Goal: Obtain resource: Download file/media

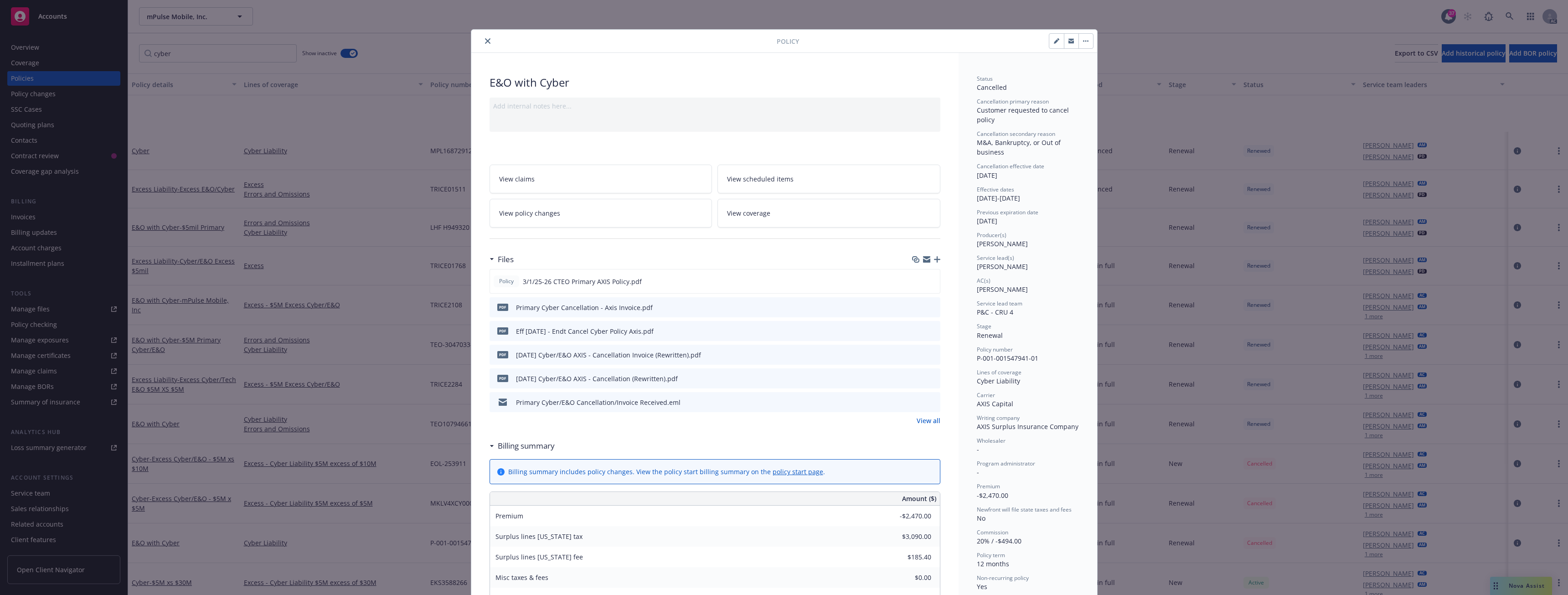
click at [482, 35] on button "close" at bounding box center [488, 41] width 11 height 11
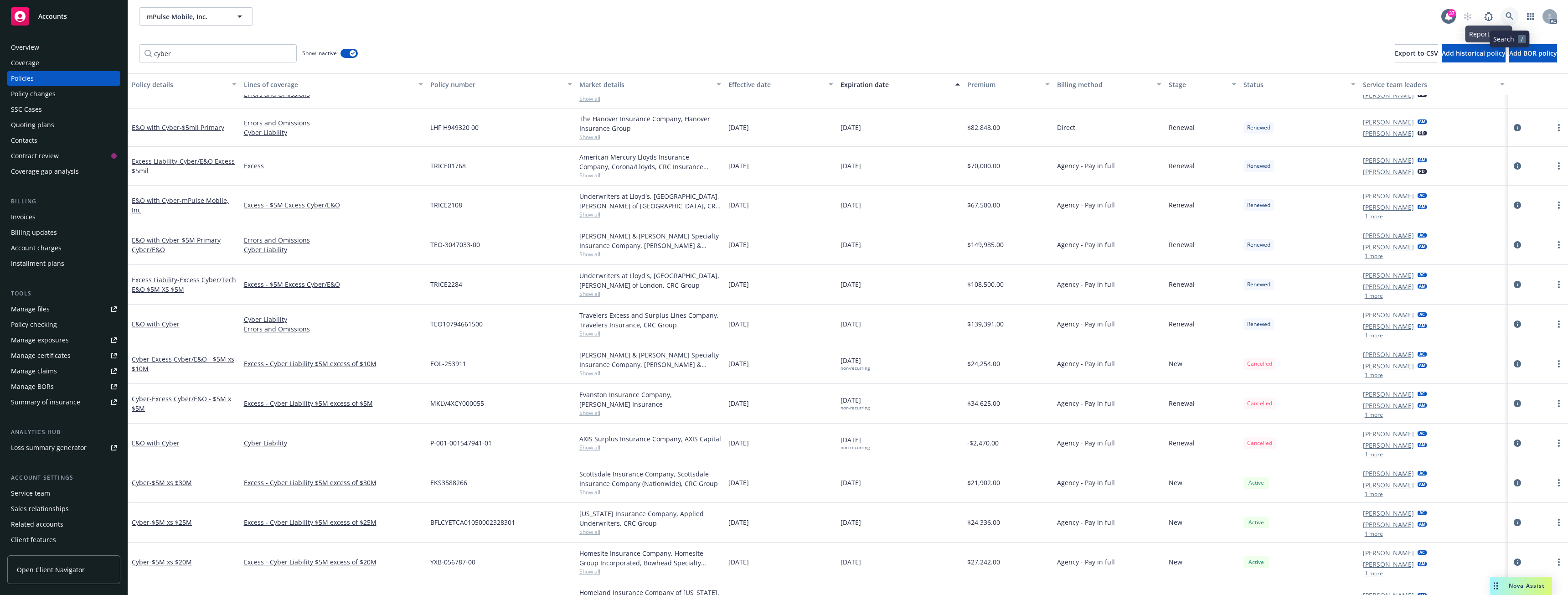
click at [1515, 11] on link at bounding box center [1510, 16] width 18 height 18
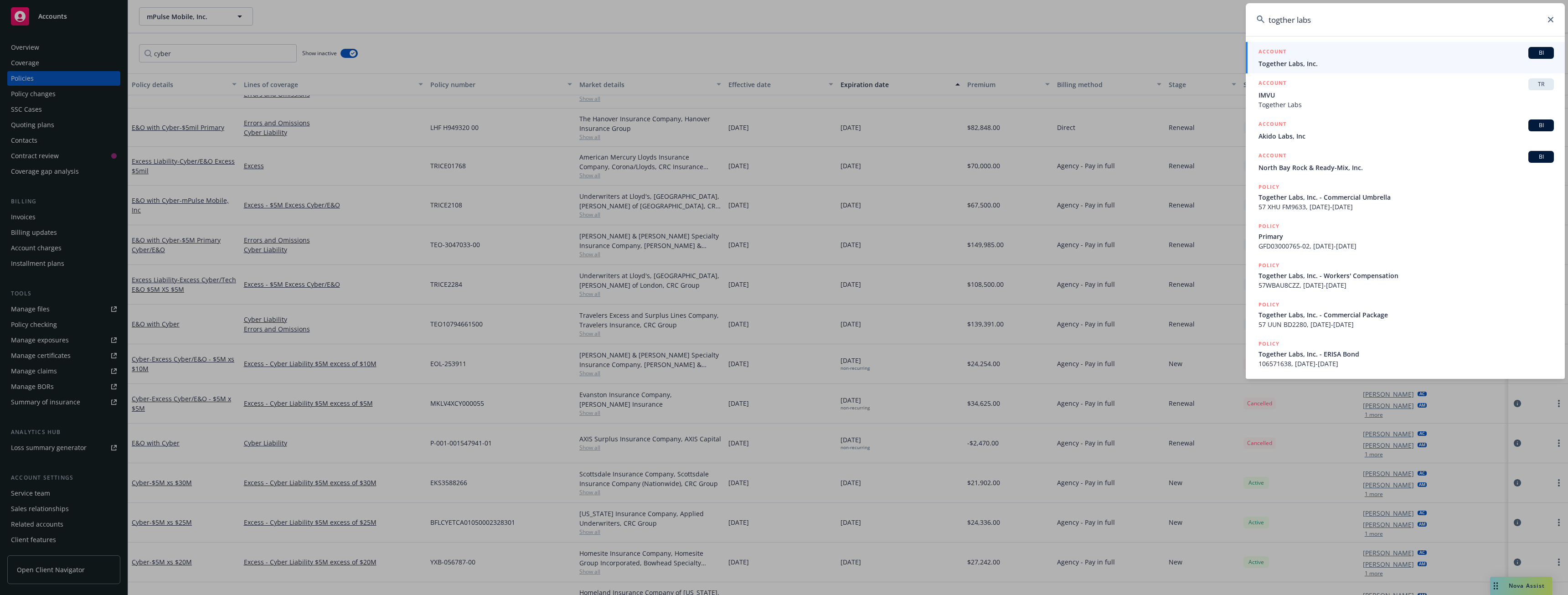
type input "togther labs"
click at [1306, 53] on div "ACCOUNT BI" at bounding box center [1406, 52] width 295 height 12
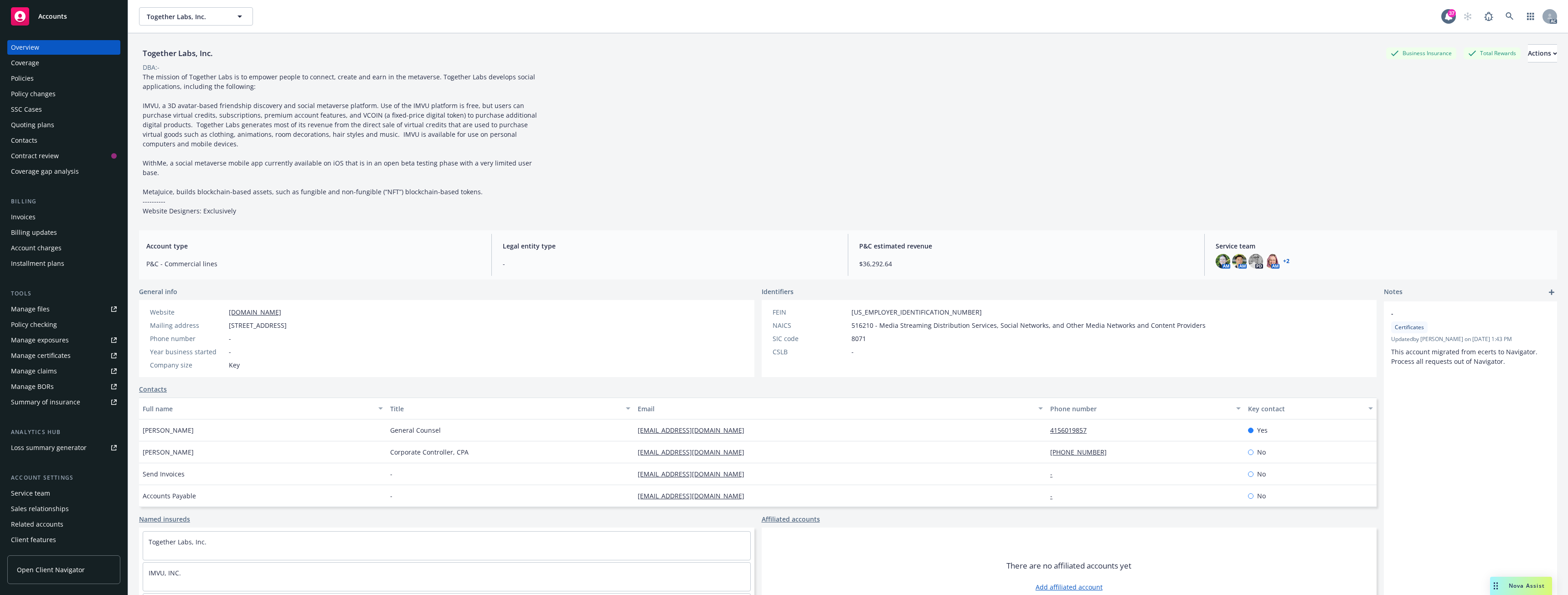
click at [40, 75] on div "Policies" at bounding box center [64, 79] width 106 height 15
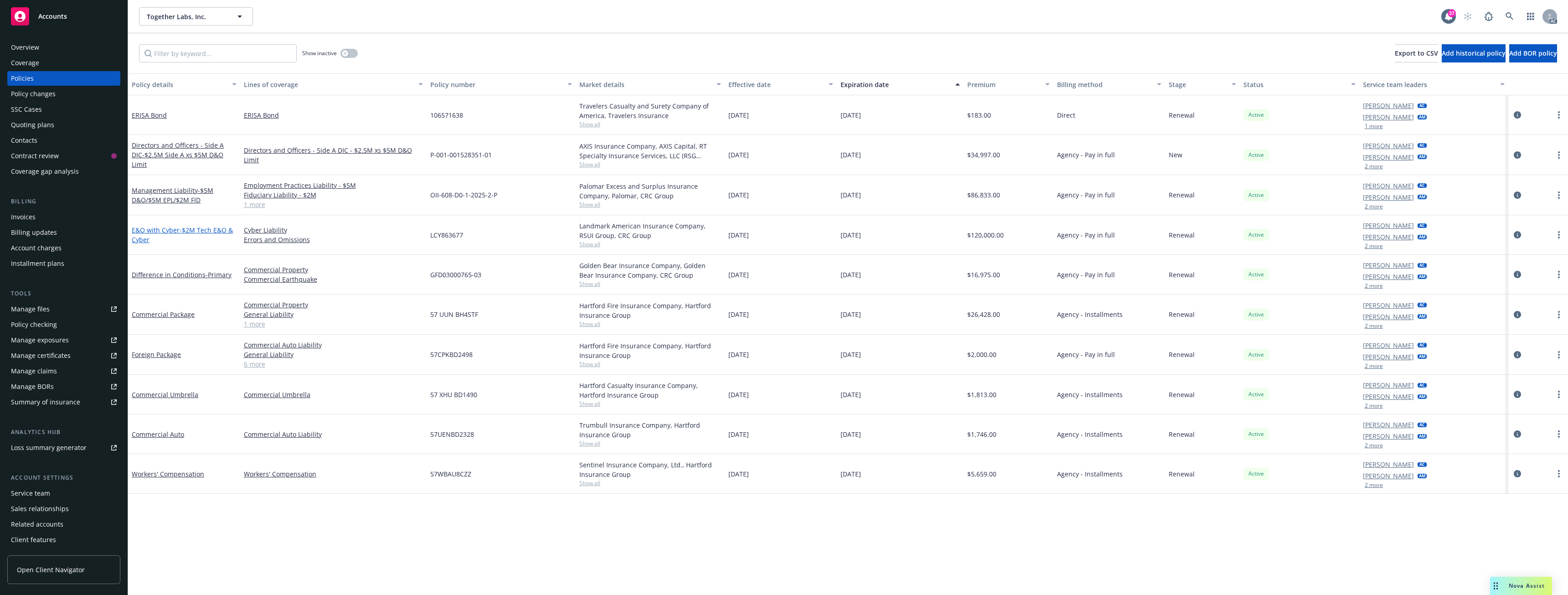
click at [142, 237] on span "- $2M Tech E&O & Cyber" at bounding box center [182, 235] width 101 height 18
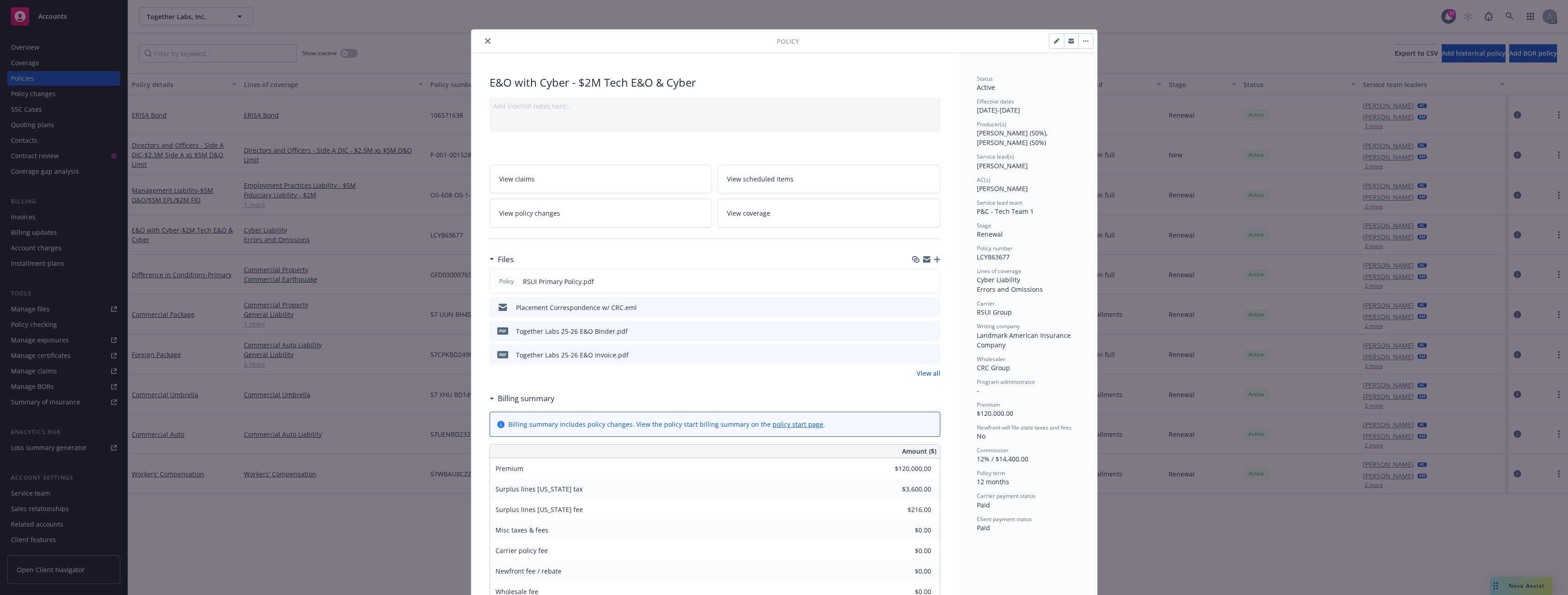
click at [486, 39] on icon "close" at bounding box center [488, 41] width 5 height 5
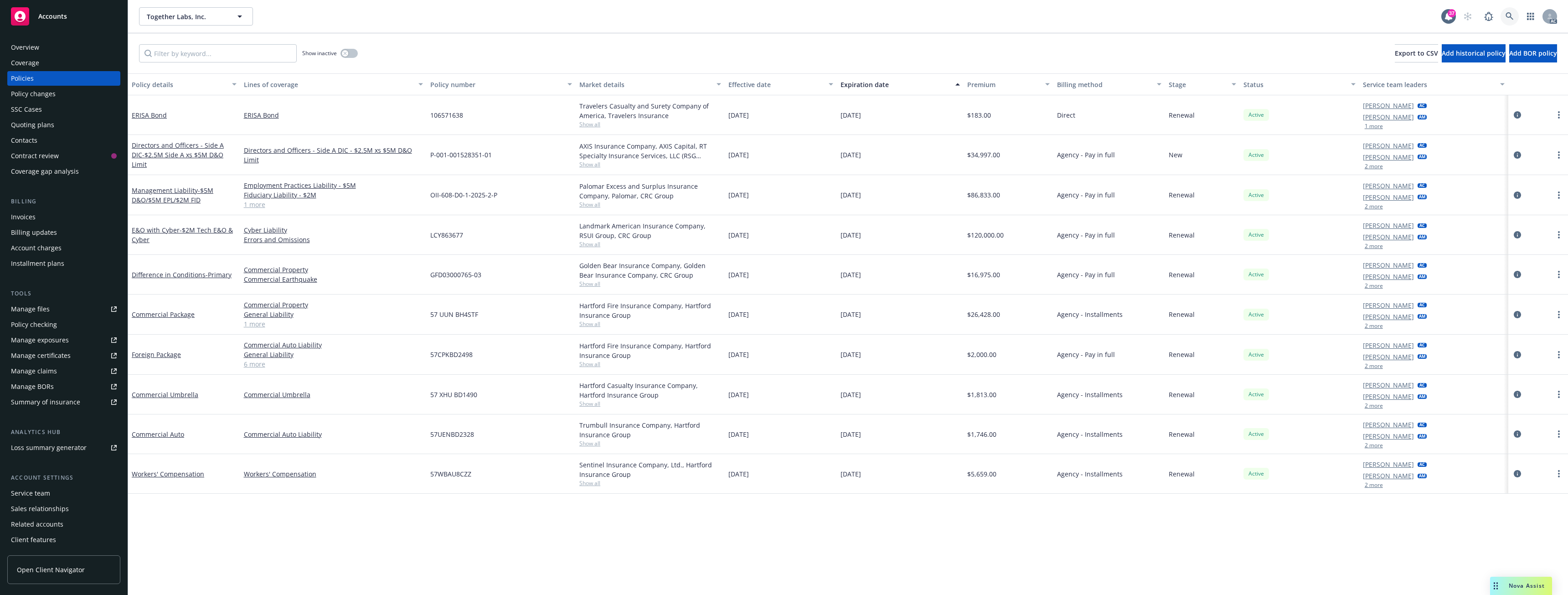
click at [1512, 13] on icon at bounding box center [1509, 16] width 8 height 8
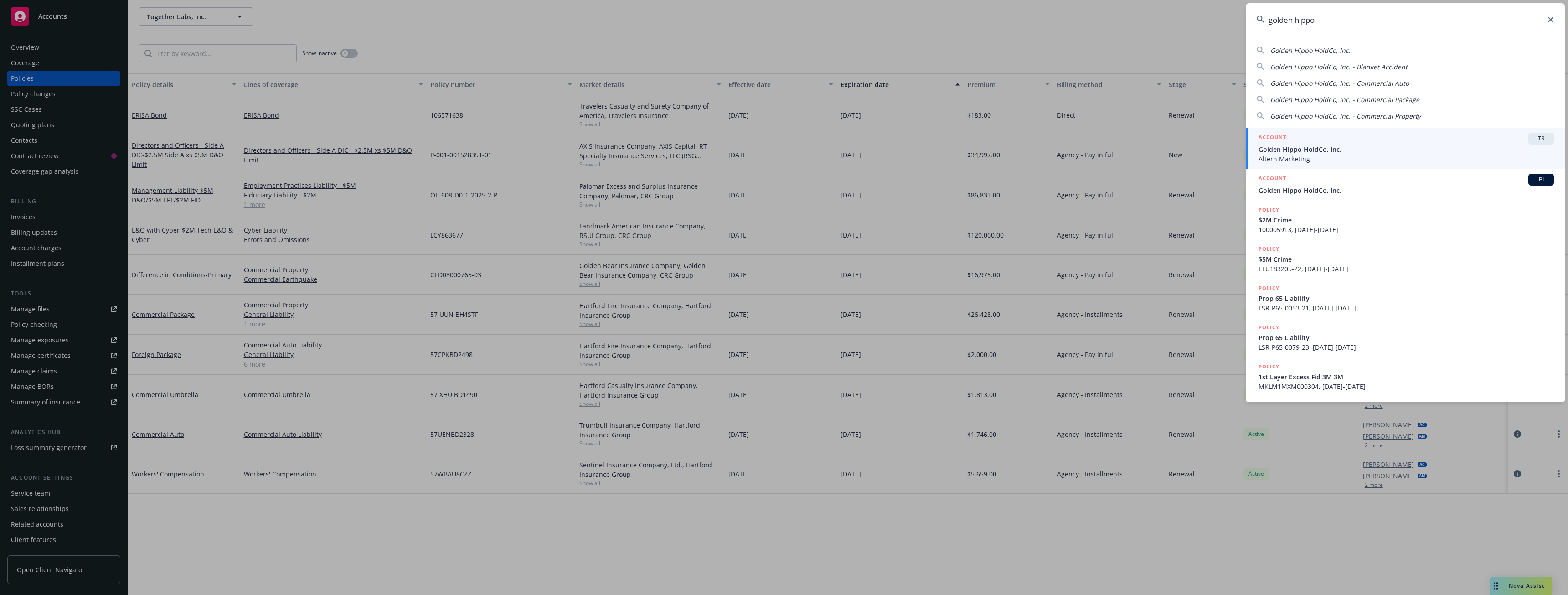
type input "golden hippo"
click at [1313, 150] on span "Golden Hippo HoldCo, Inc." at bounding box center [1406, 149] width 295 height 10
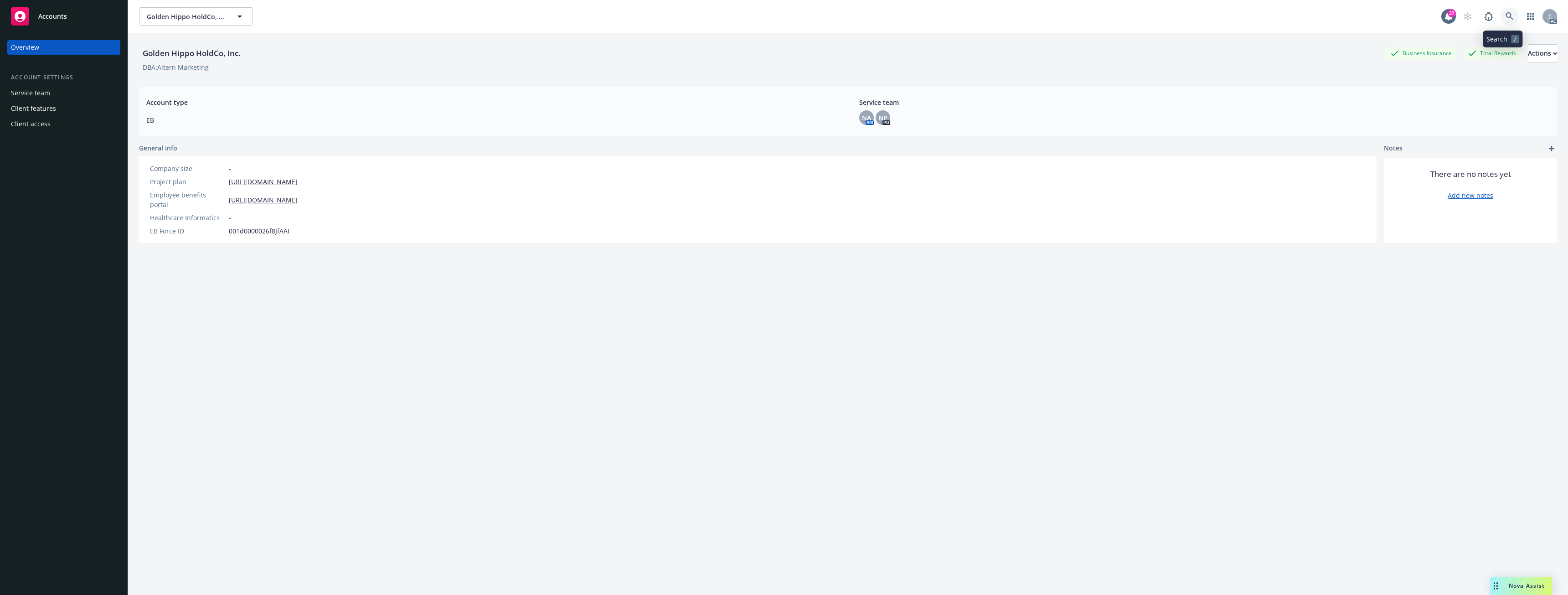
click at [1505, 15] on icon at bounding box center [1509, 16] width 8 height 8
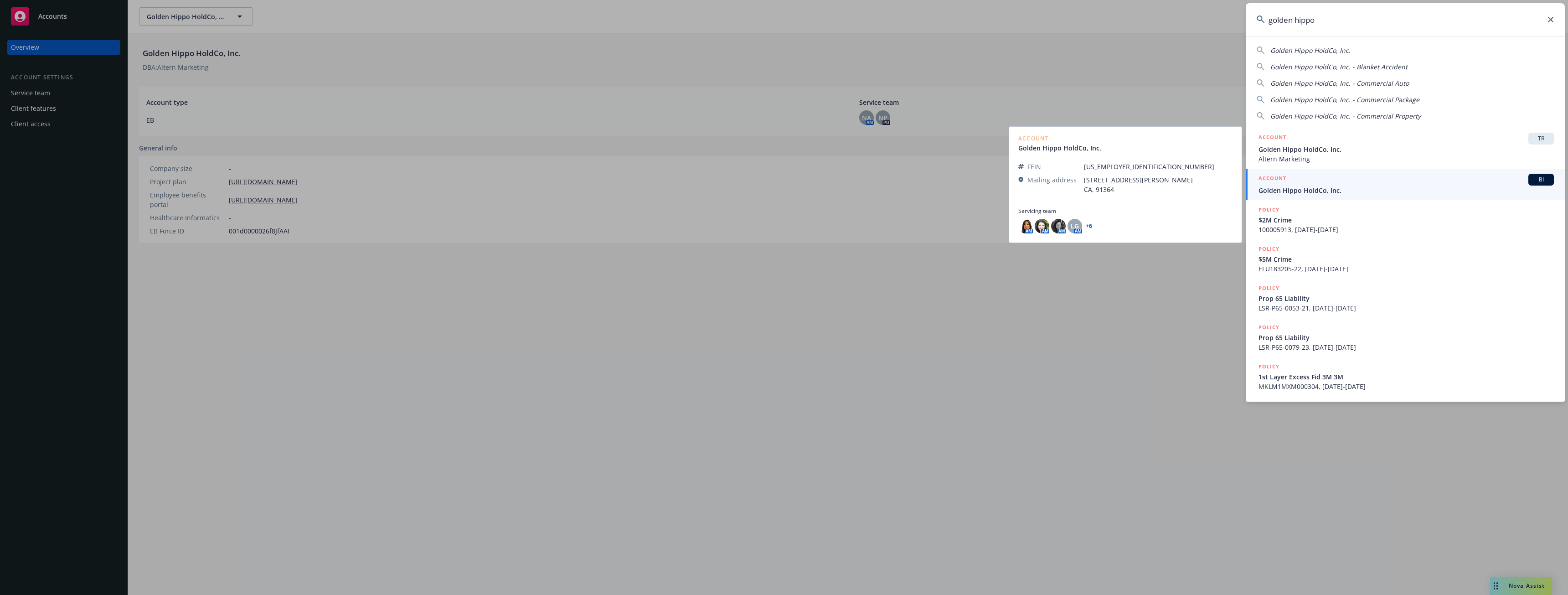
type input "golden hippo"
click at [1300, 193] on span "Golden Hippo HoldCo, Inc." at bounding box center [1406, 191] width 295 height 10
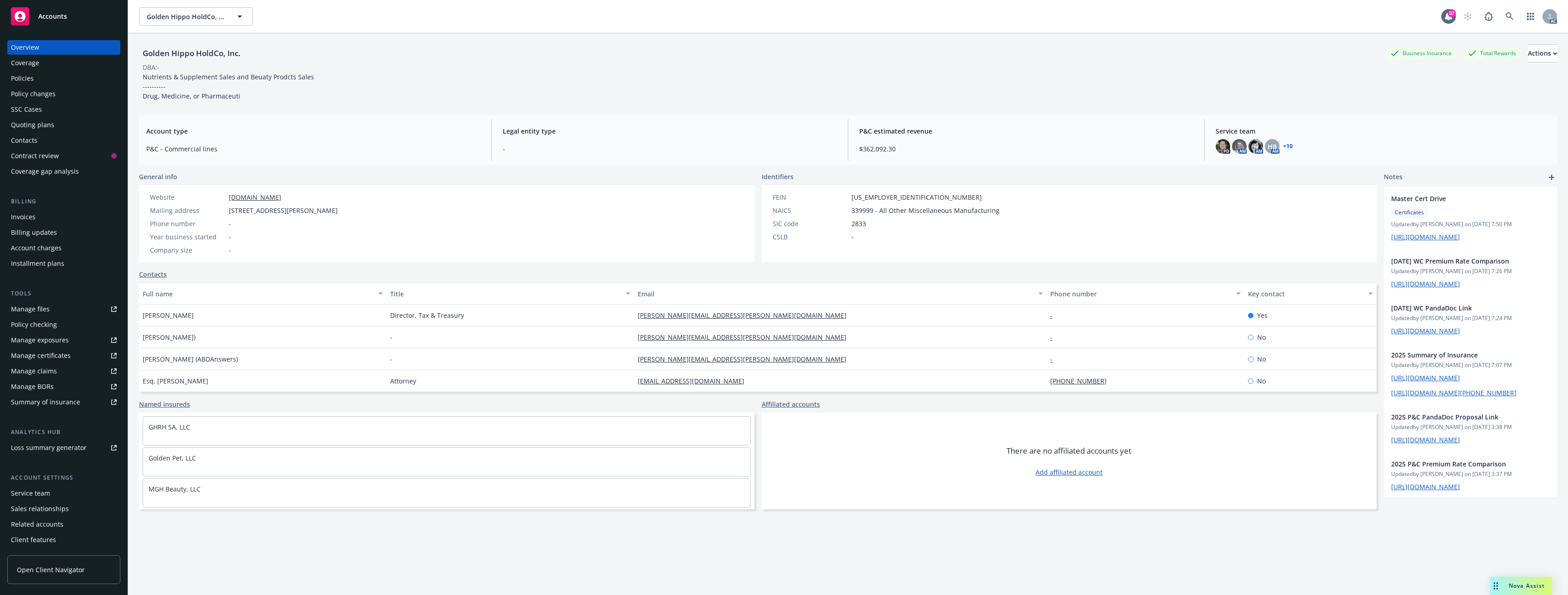
click at [40, 80] on div "Policies" at bounding box center [64, 79] width 106 height 15
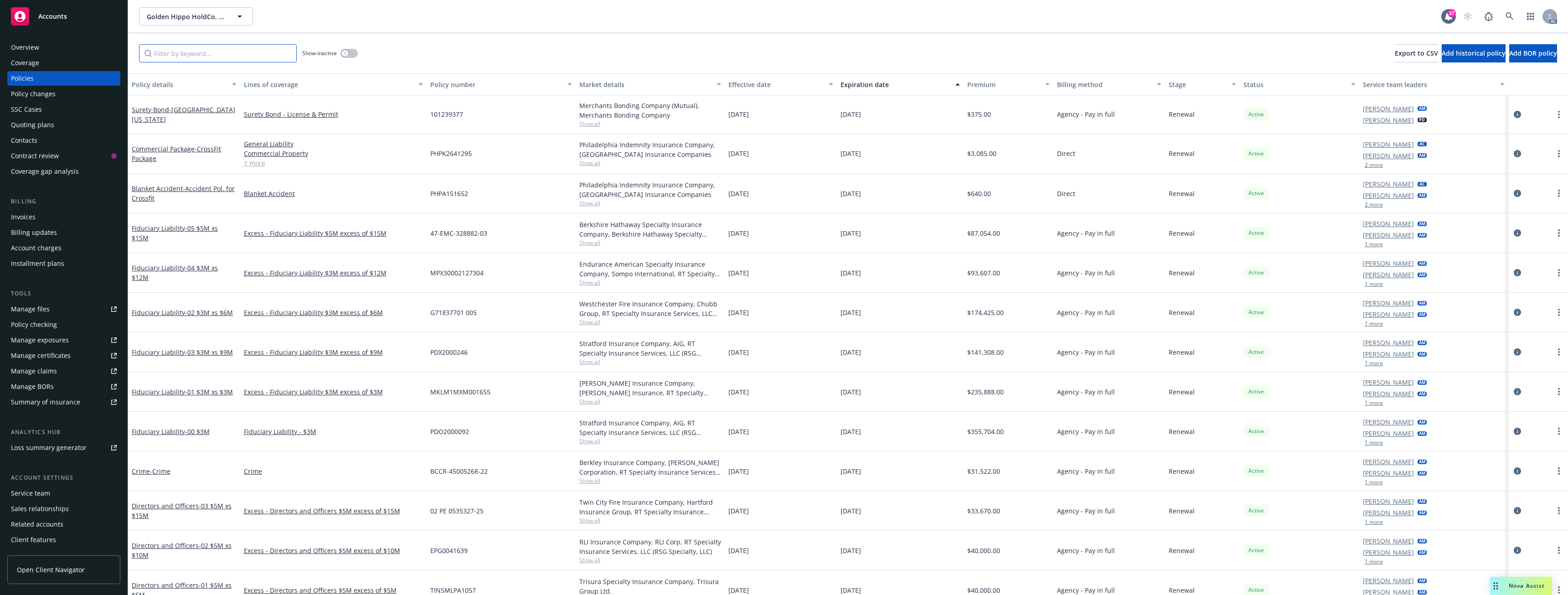
click at [178, 53] on input "Filter by keyword..." at bounding box center [217, 54] width 158 height 18
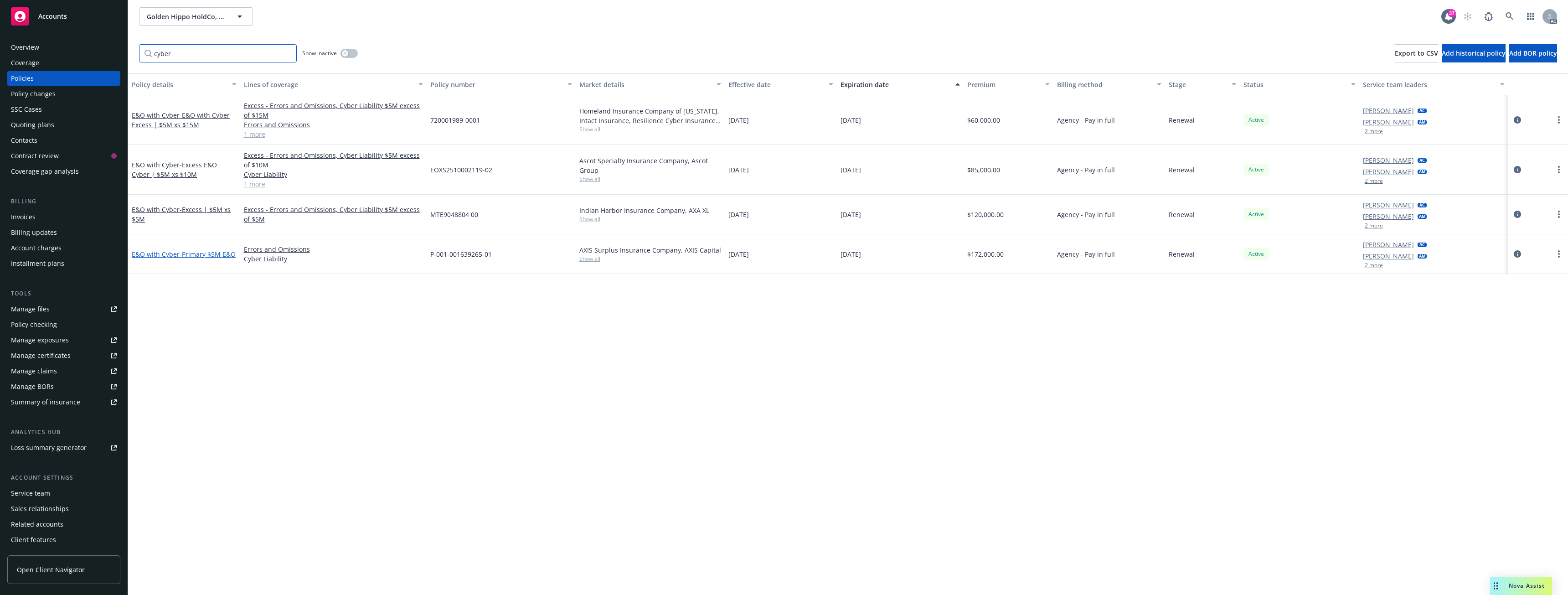
type input "cyber"
click at [196, 250] on span "- Primary $5M E&O" at bounding box center [208, 254] width 56 height 9
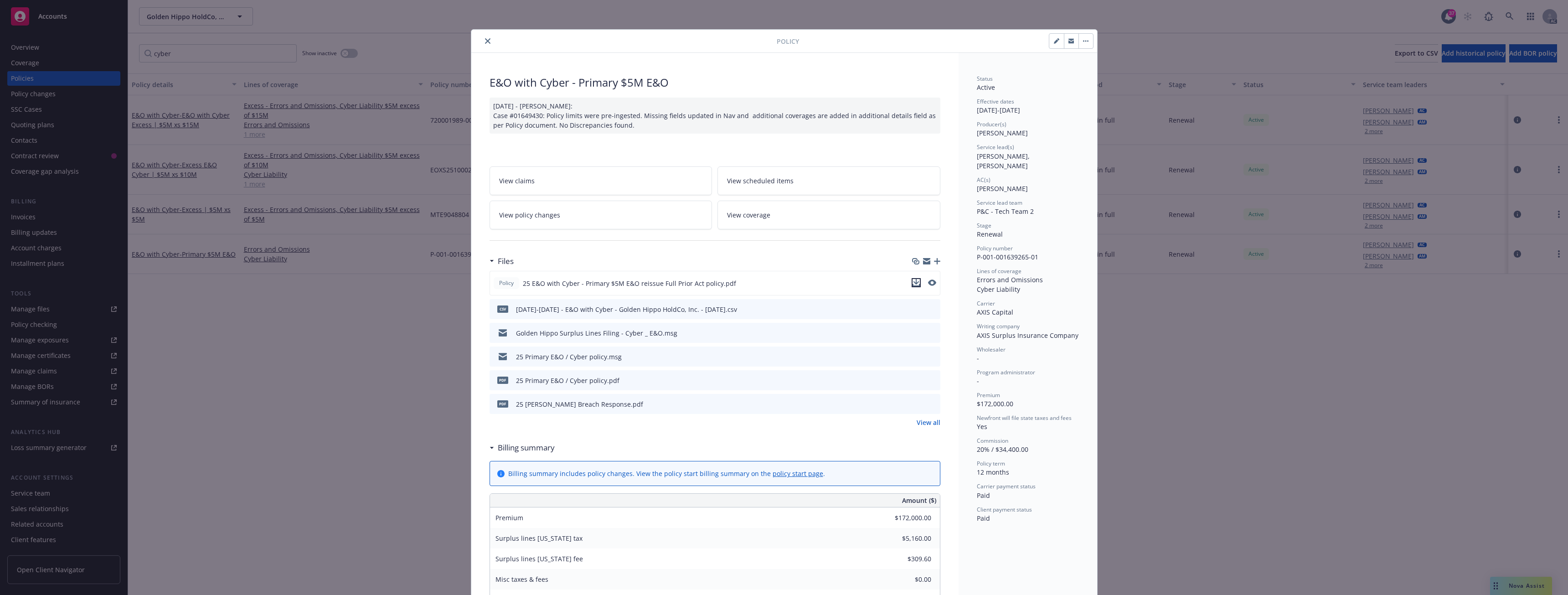
click at [912, 286] on icon "download file" at bounding box center [916, 286] width 7 height 2
click at [485, 41] on icon "close" at bounding box center [488, 41] width 5 height 5
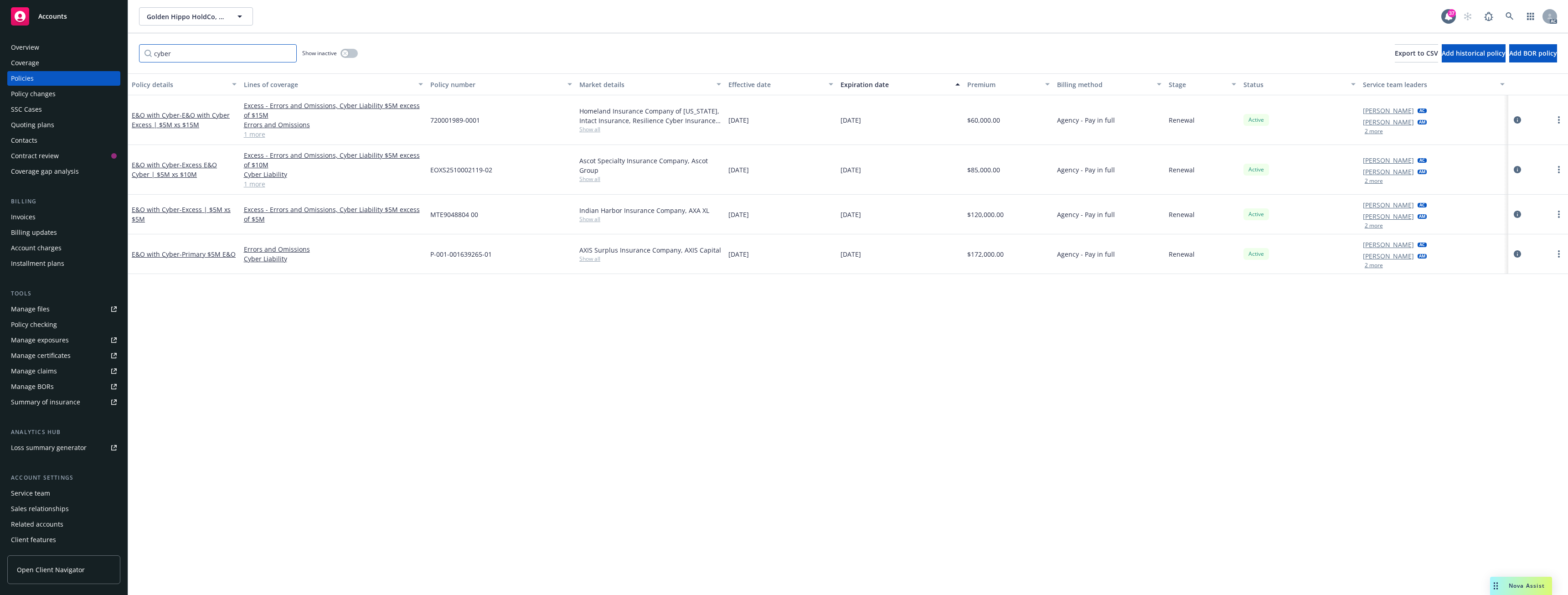
drag, startPoint x: 178, startPoint y: 54, endPoint x: 154, endPoint y: 57, distance: 24.2
click at [154, 56] on input "cyber" at bounding box center [217, 54] width 158 height 18
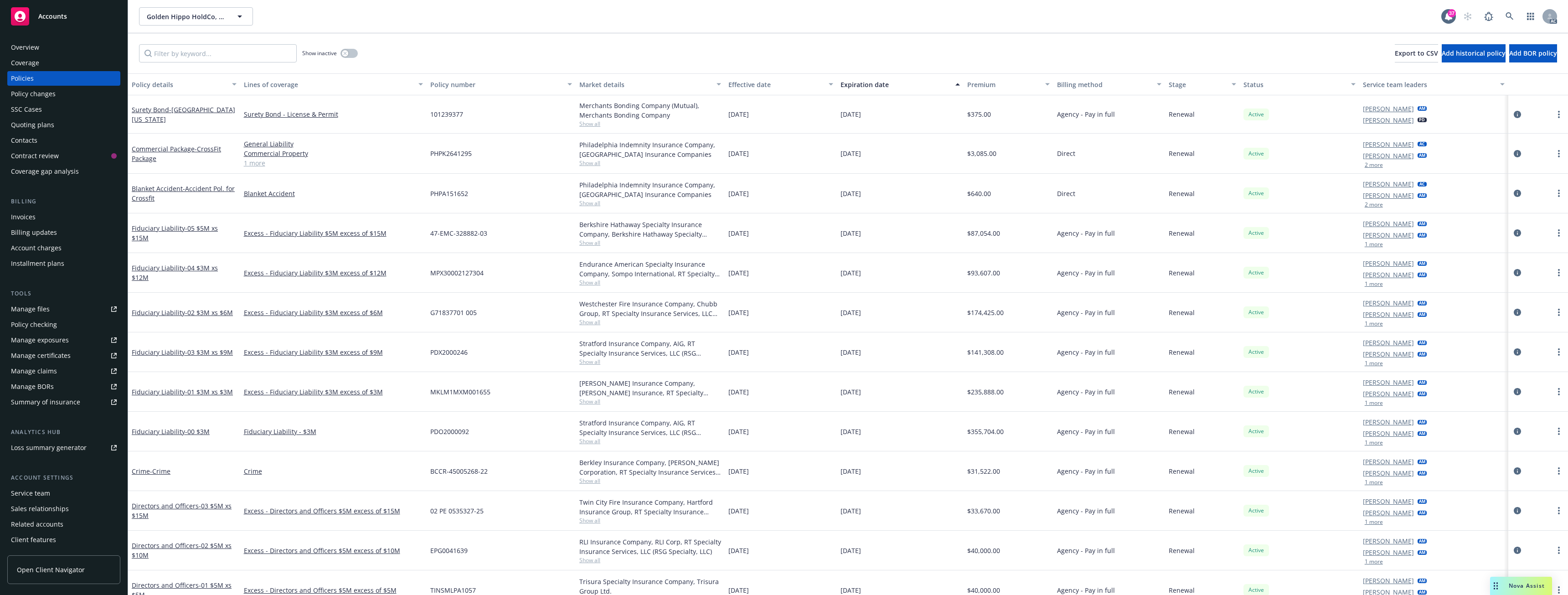
click at [43, 43] on div "Overview" at bounding box center [64, 48] width 106 height 15
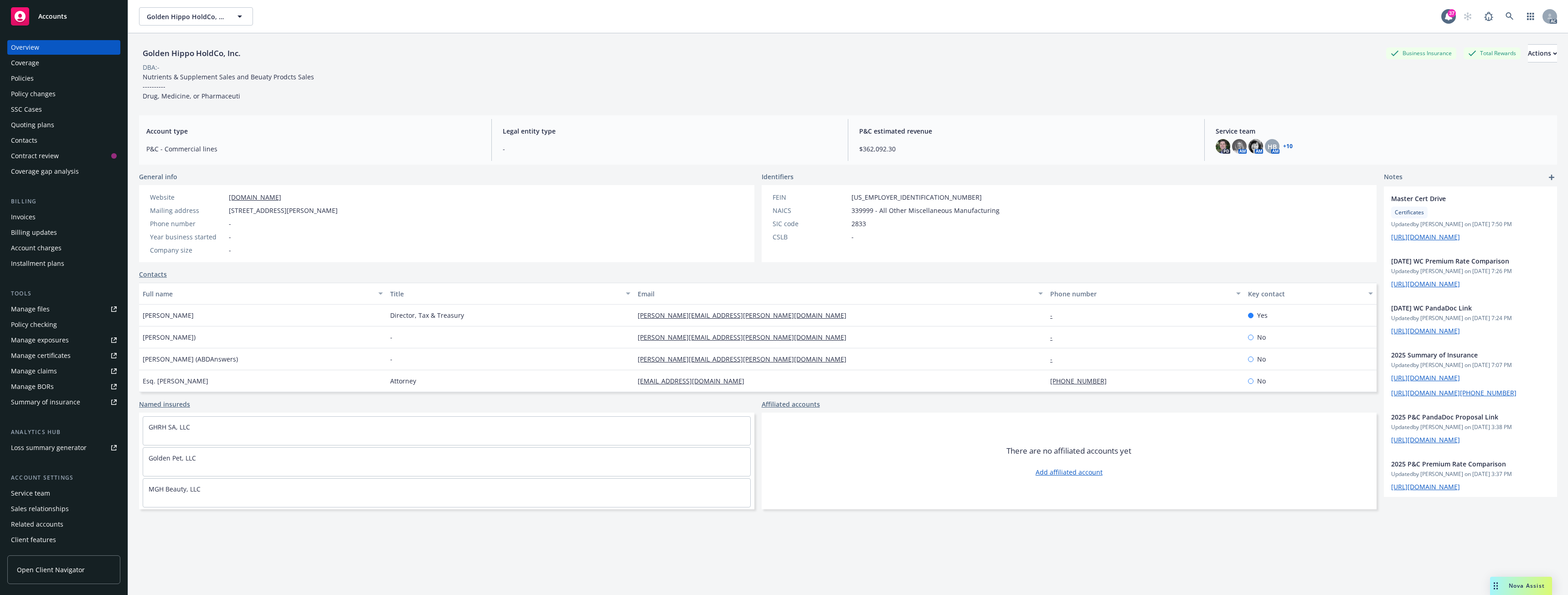
click at [1527, 585] on span "Nova Assist" at bounding box center [1527, 586] width 36 height 8
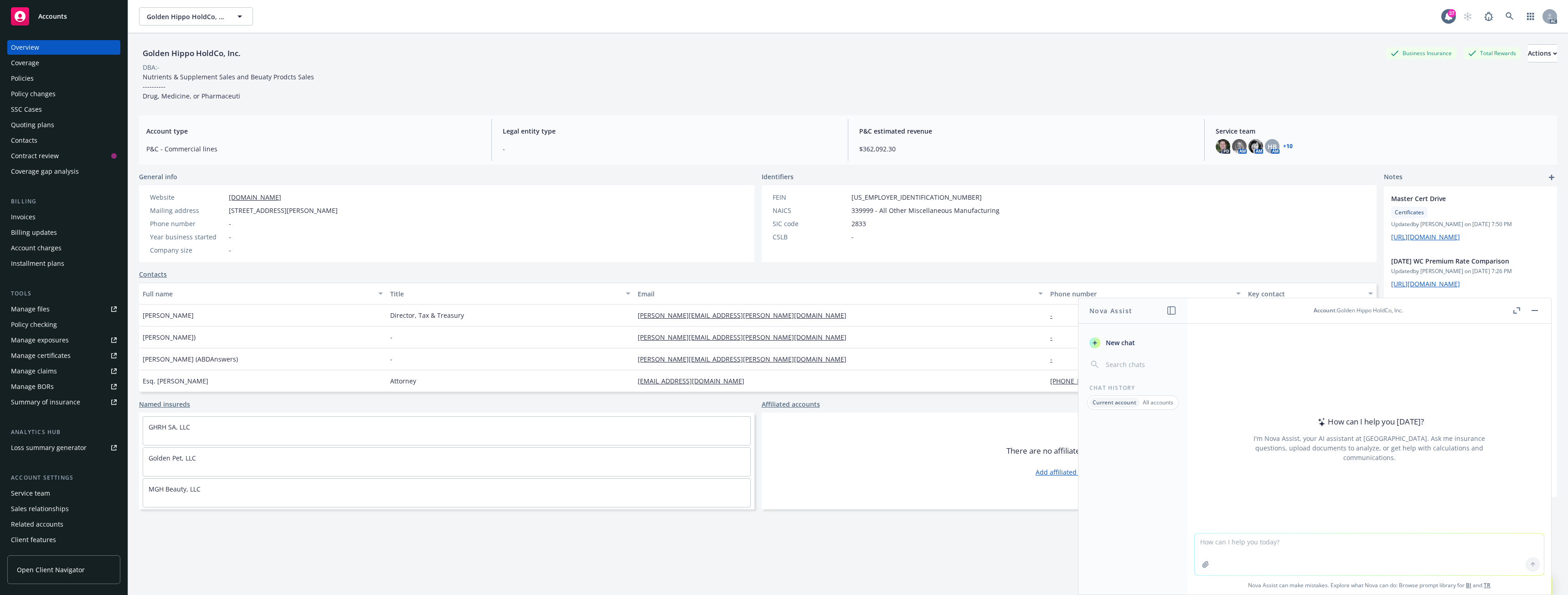
click at [1225, 544] on textarea at bounding box center [1370, 554] width 349 height 42
paste textarea "[PERSON_NAME][GEOGRAPHIC_DATA],"
type textarea "is [PERSON_NAME][GEOGRAPHIC_DATA], an additional insured on the cyber policy?"
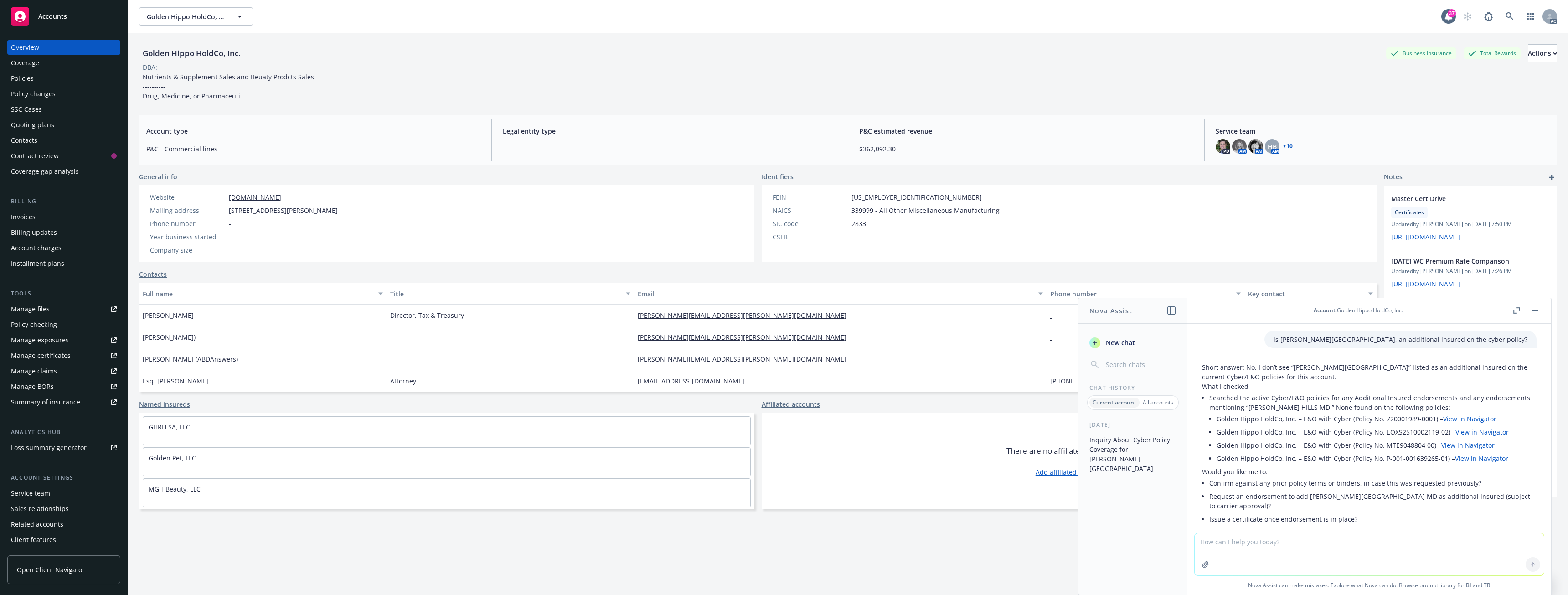
scroll to position [25, 0]
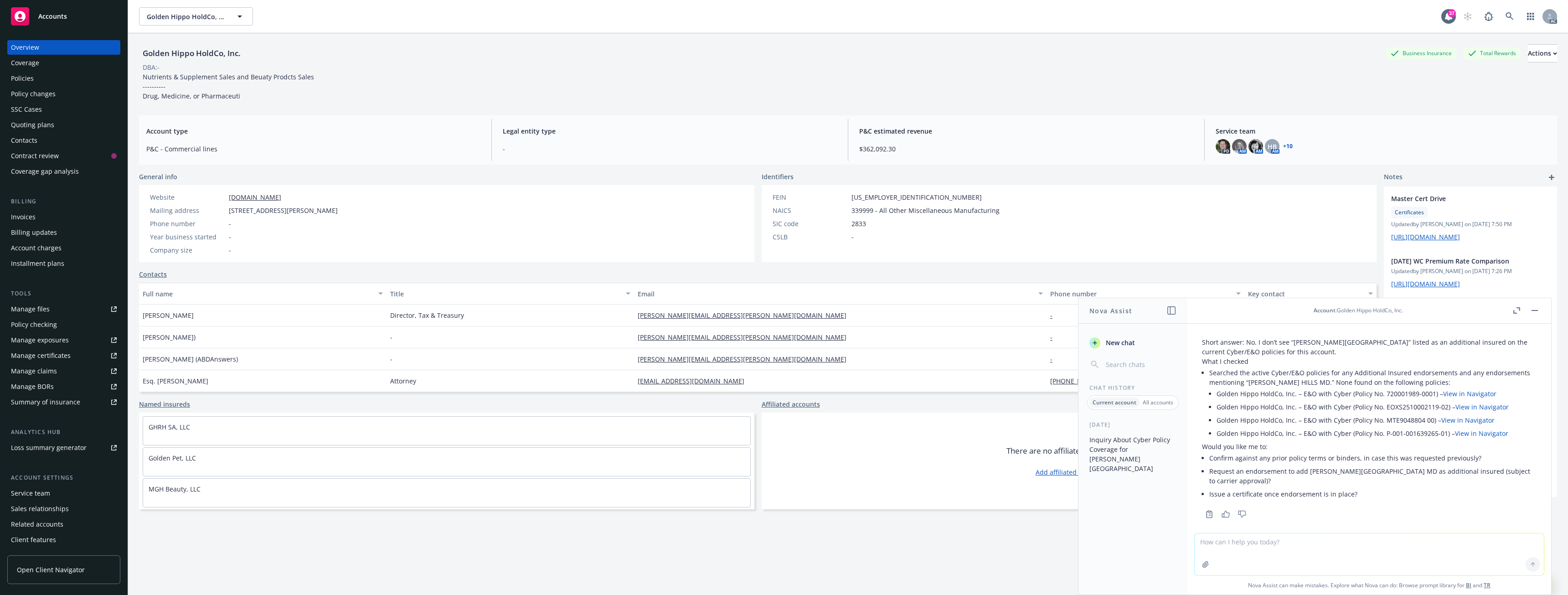
click at [33, 82] on div "Policies" at bounding box center [64, 79] width 106 height 15
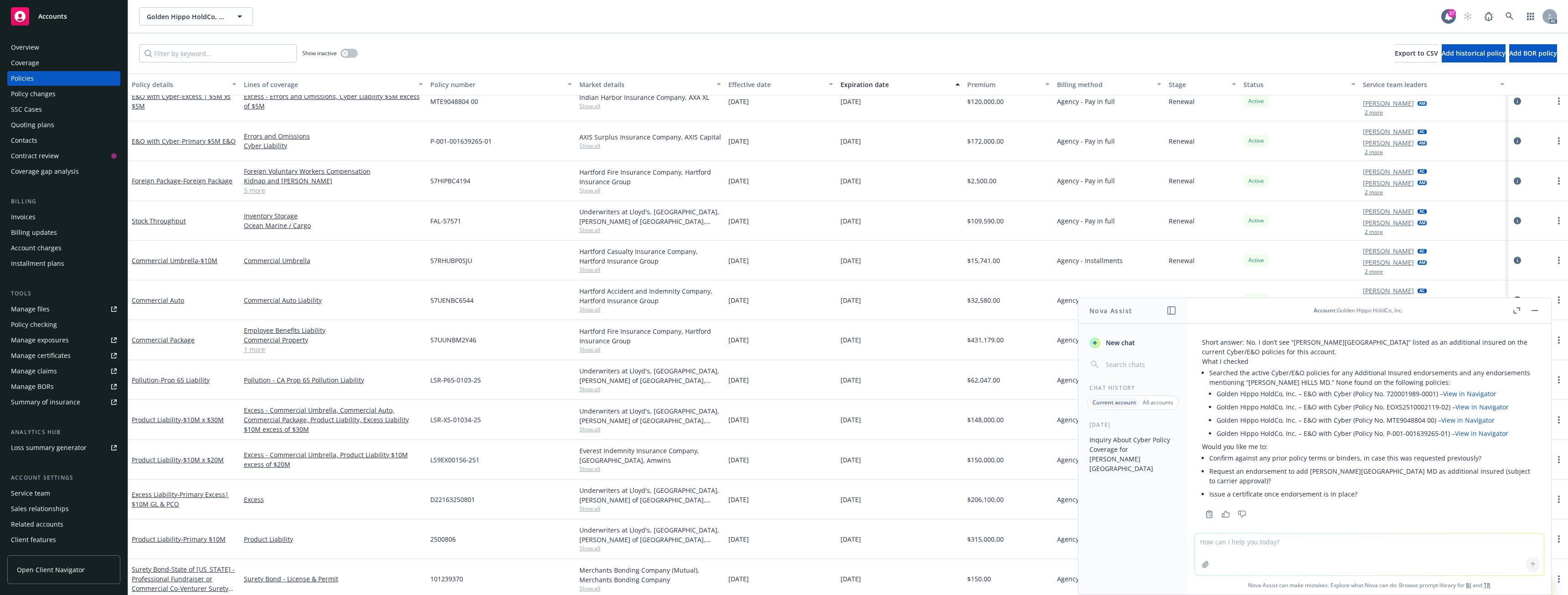
scroll to position [667, 0]
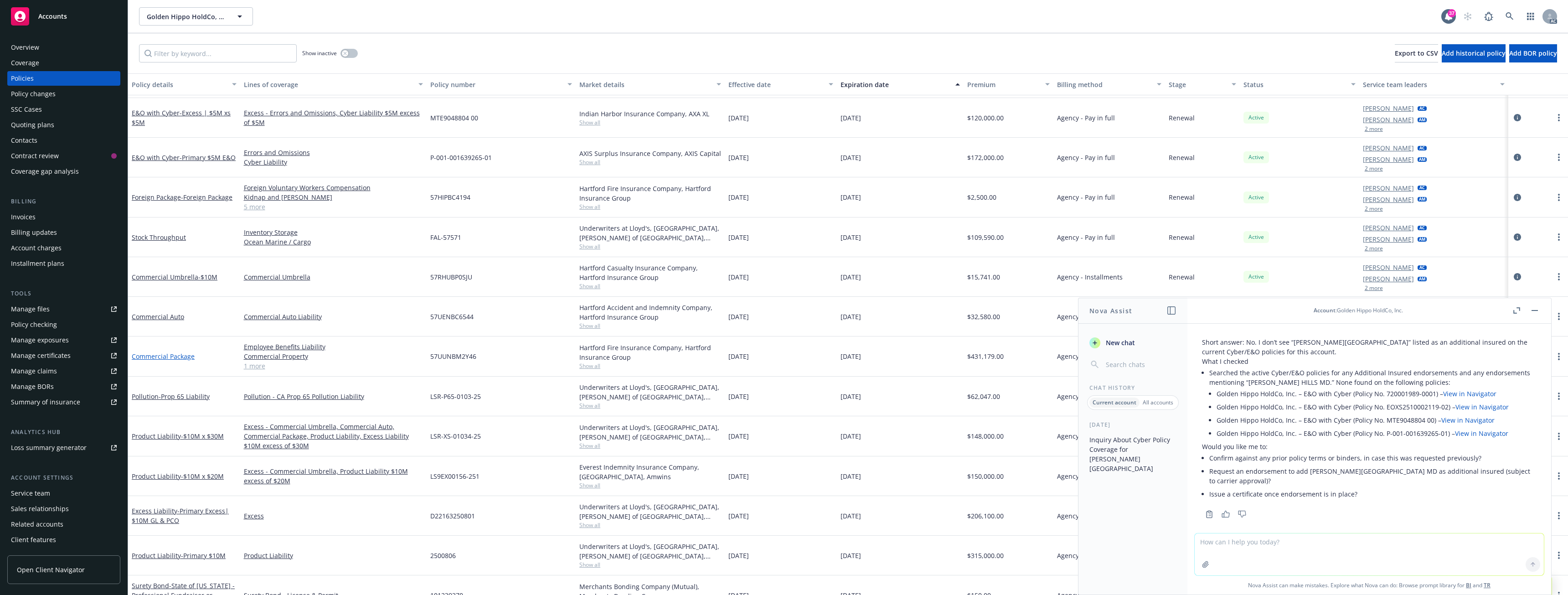
click at [168, 357] on link "Commercial Package" at bounding box center [163, 356] width 63 height 9
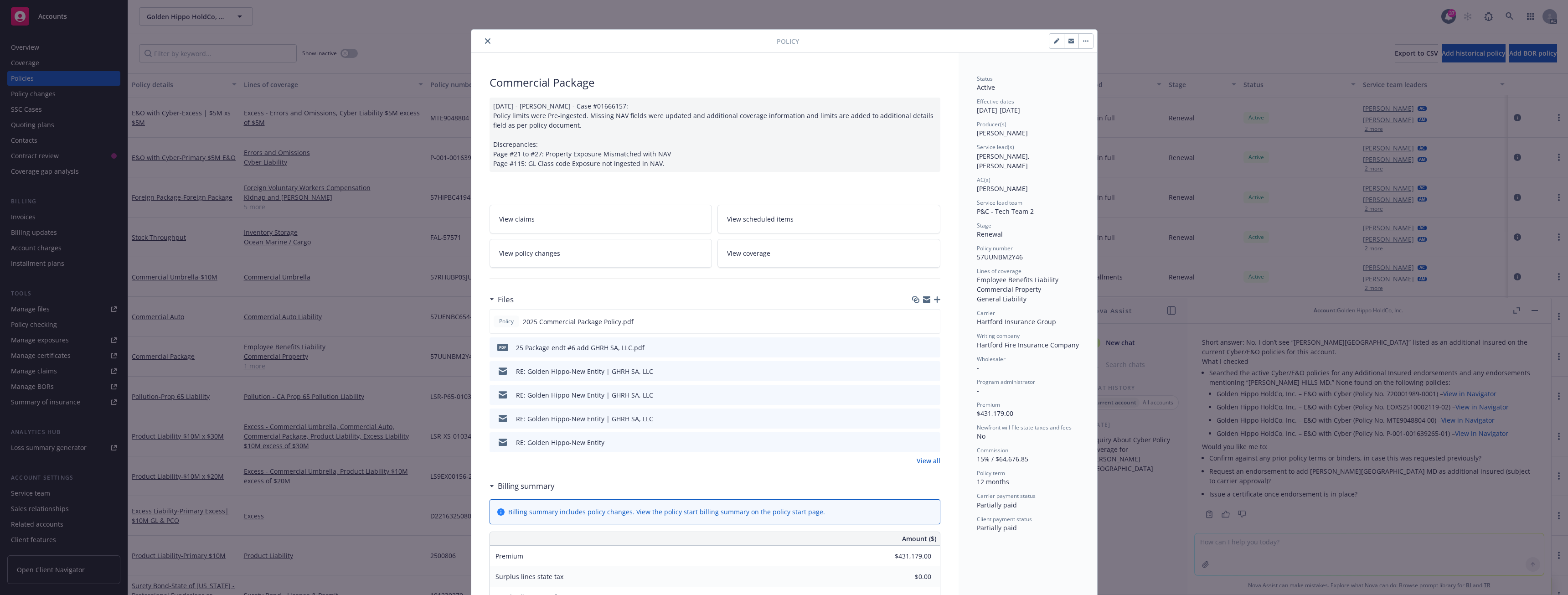
click at [1327, 375] on div "Policy Commercial Package [DATE] - [PERSON_NAME] - Case #01666157: Policy limit…" at bounding box center [784, 297] width 1568 height 595
click at [485, 39] on icon "close" at bounding box center [488, 41] width 5 height 5
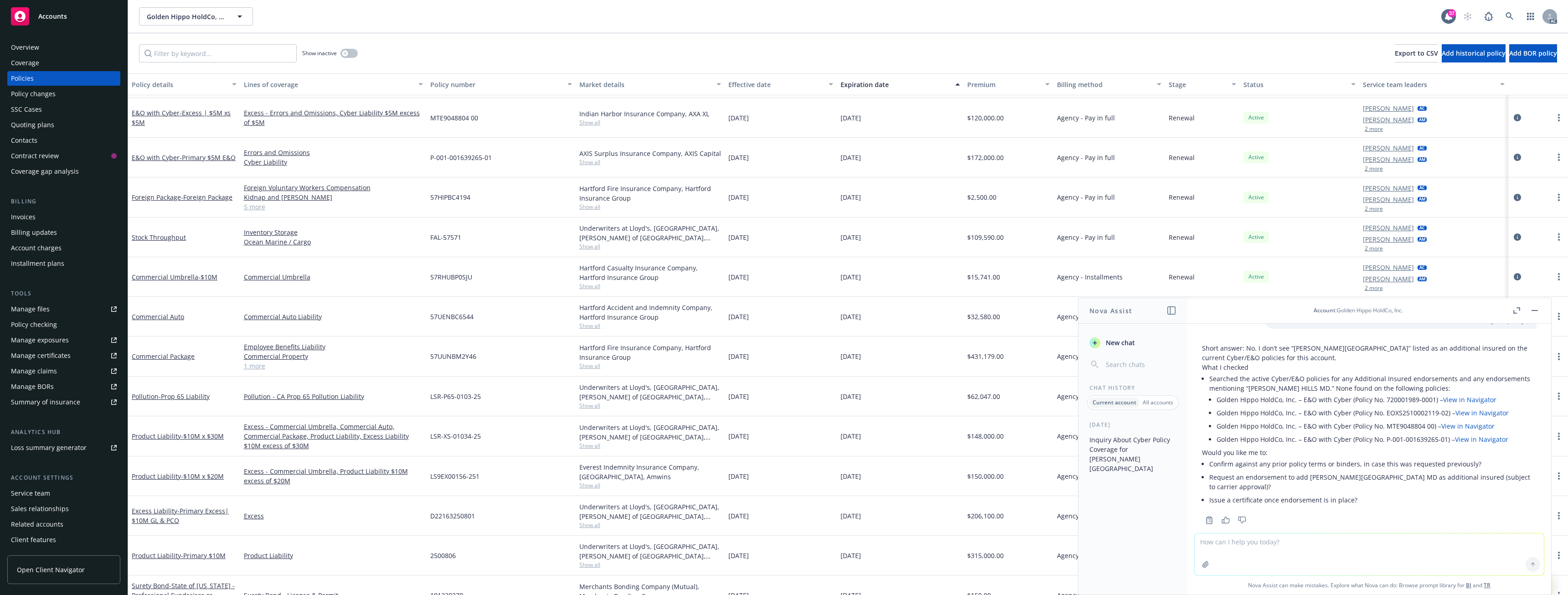
scroll to position [25, 0]
click at [177, 357] on link "Commercial Package" at bounding box center [163, 356] width 63 height 9
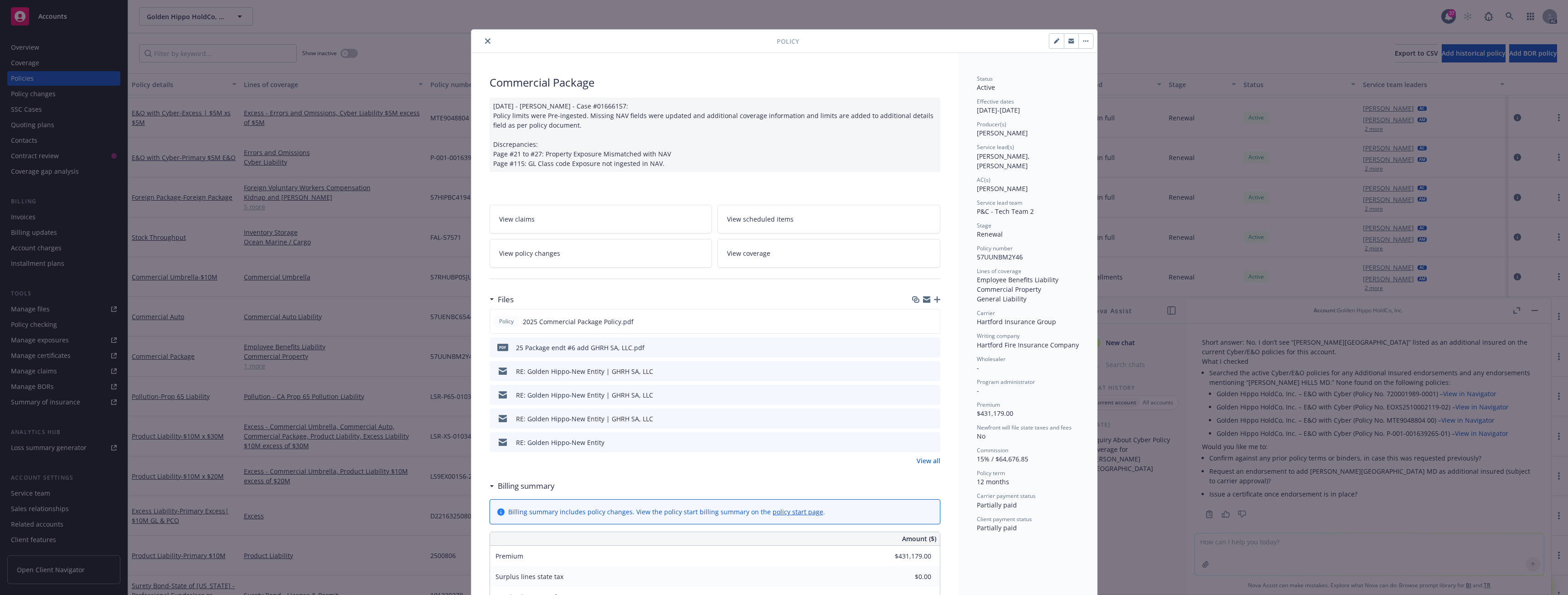
scroll to position [27, 0]
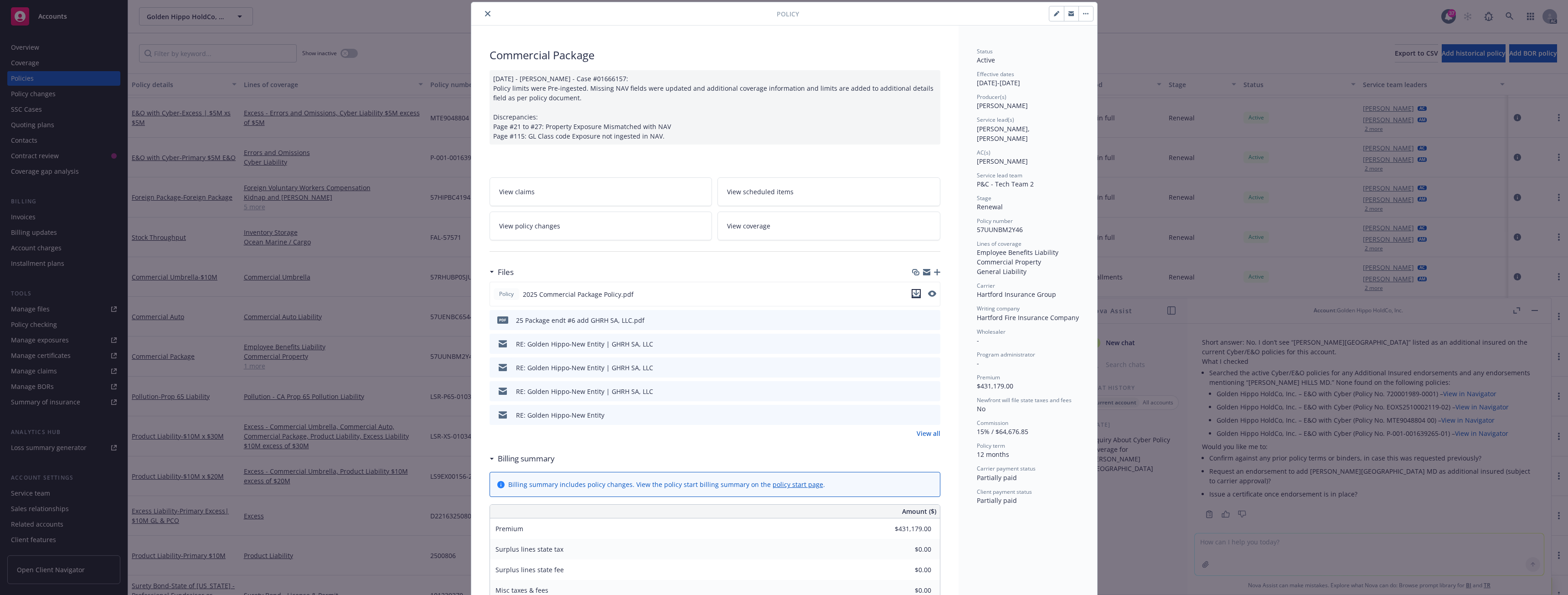
click at [912, 291] on icon "download file" at bounding box center [916, 294] width 7 height 7
click at [482, 15] on button "close" at bounding box center [488, 13] width 11 height 11
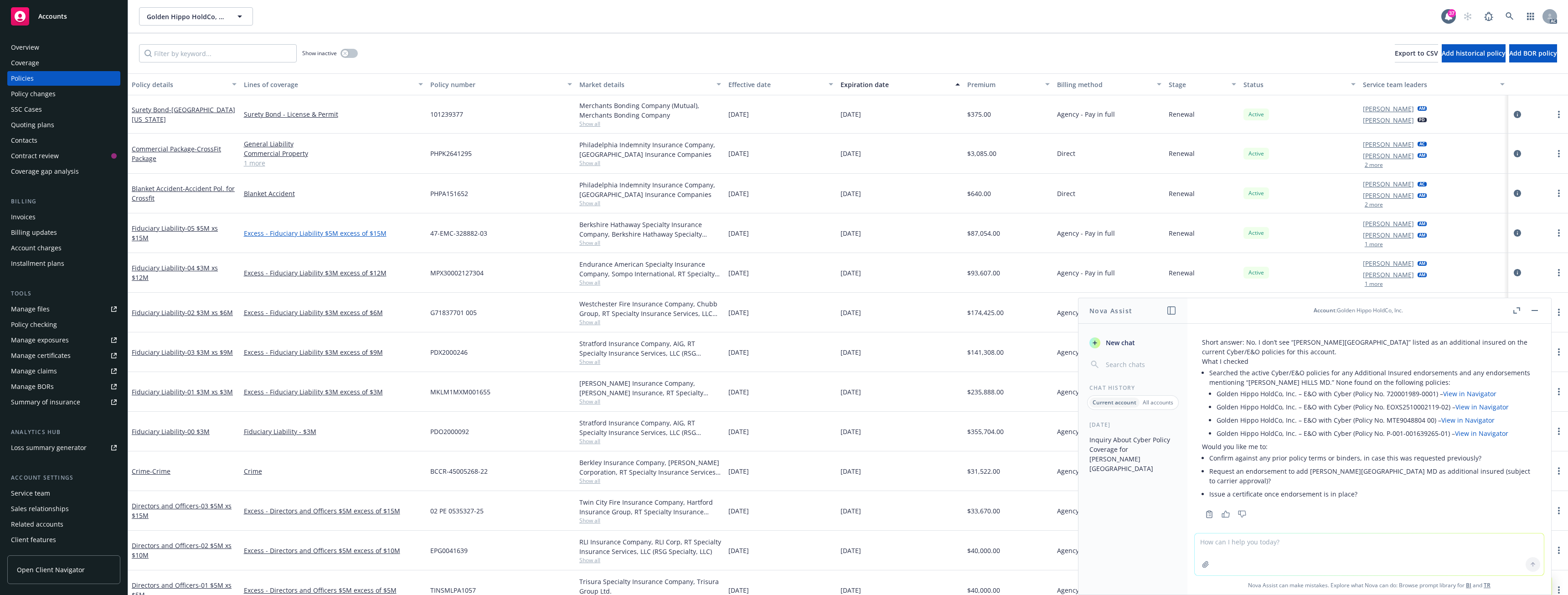
scroll to position [137, 0]
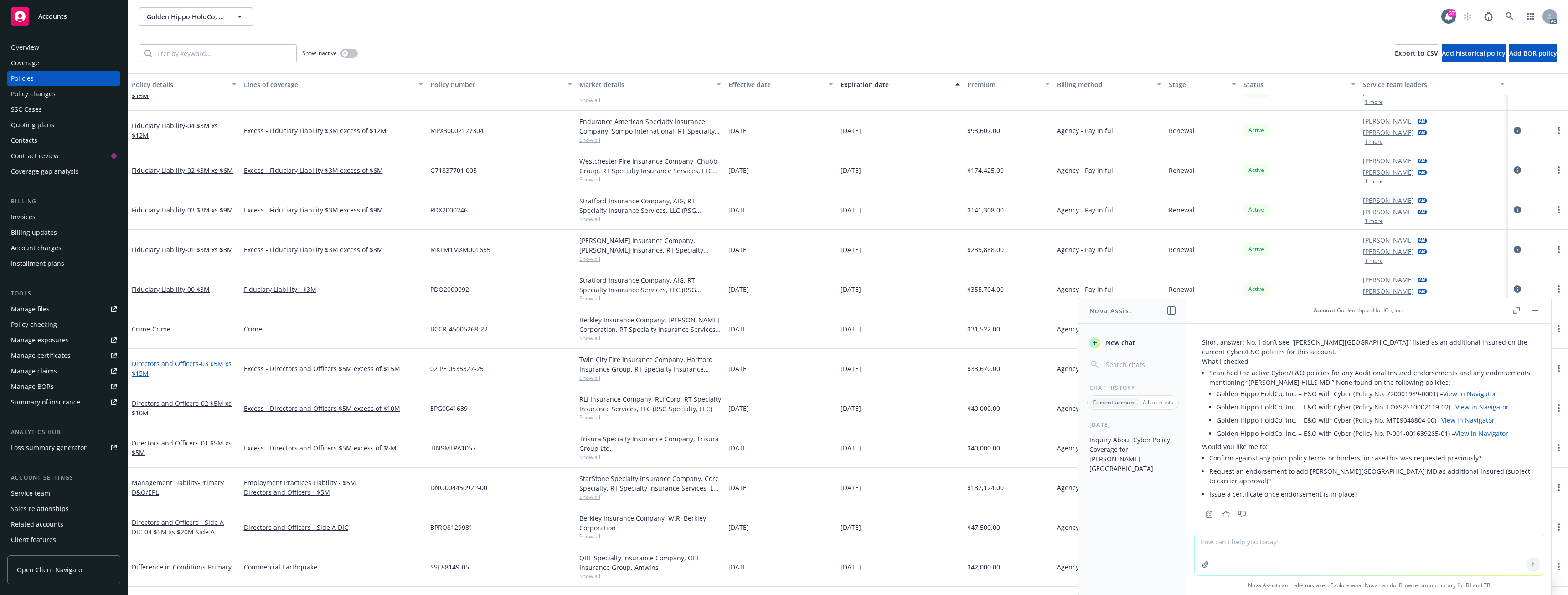
click at [213, 363] on span "- 03 $5M xs $15M" at bounding box center [181, 368] width 100 height 18
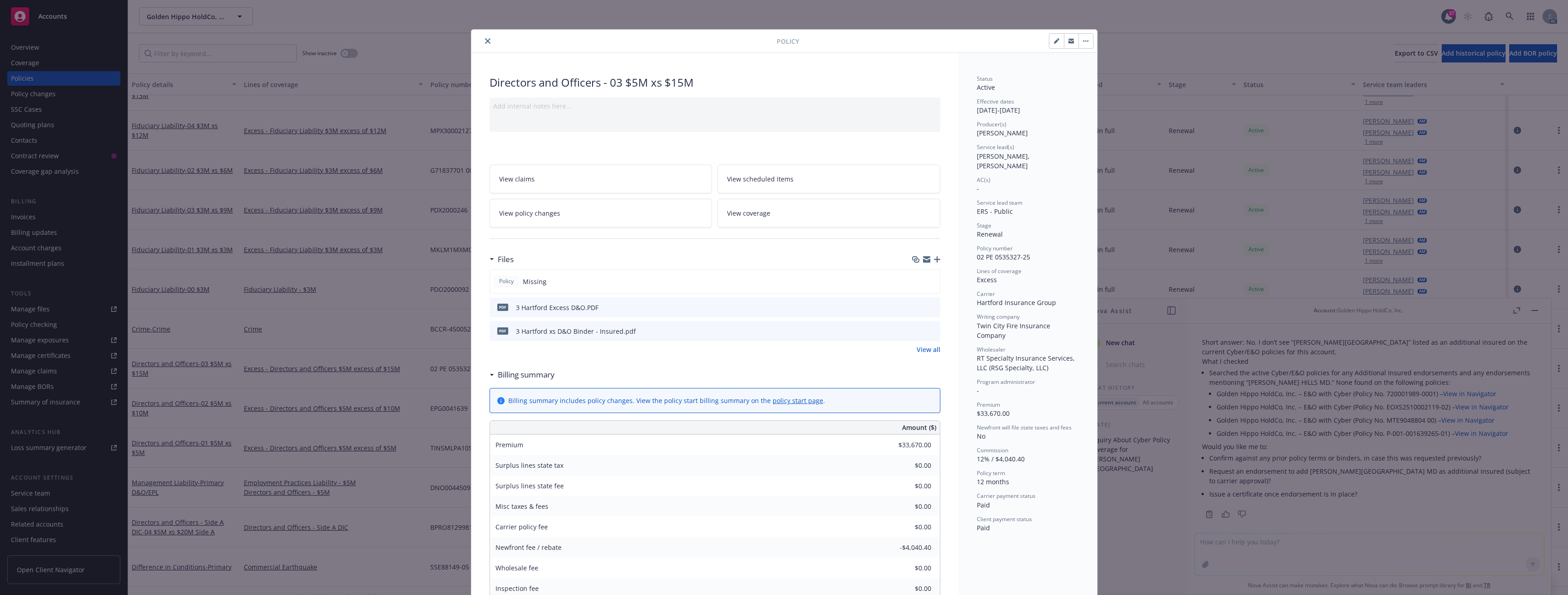
click at [482, 41] on button "close" at bounding box center [488, 41] width 11 height 11
